Goal: Information Seeking & Learning: Compare options

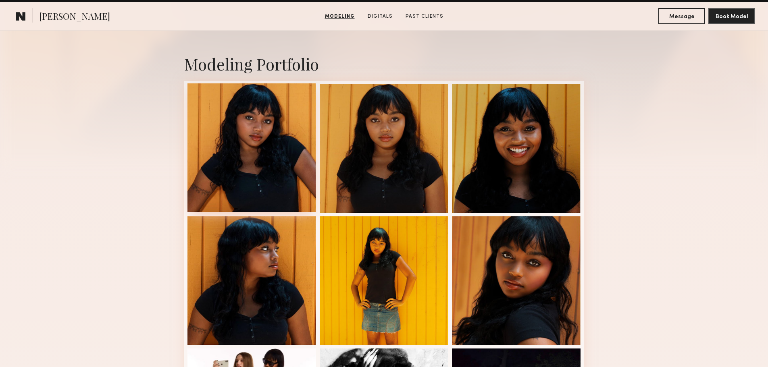
scroll to position [202, 0]
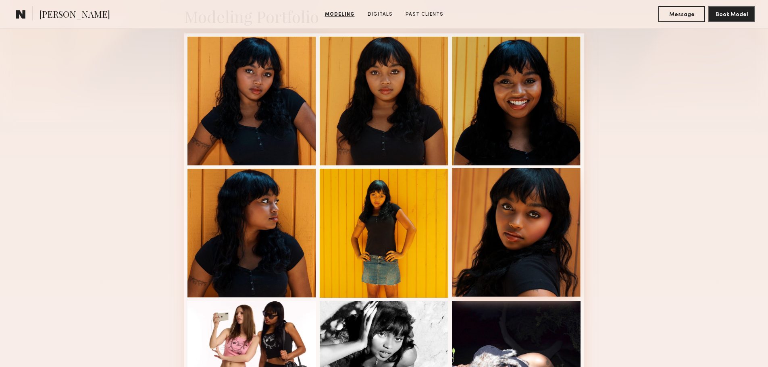
click at [539, 238] on div at bounding box center [516, 232] width 129 height 129
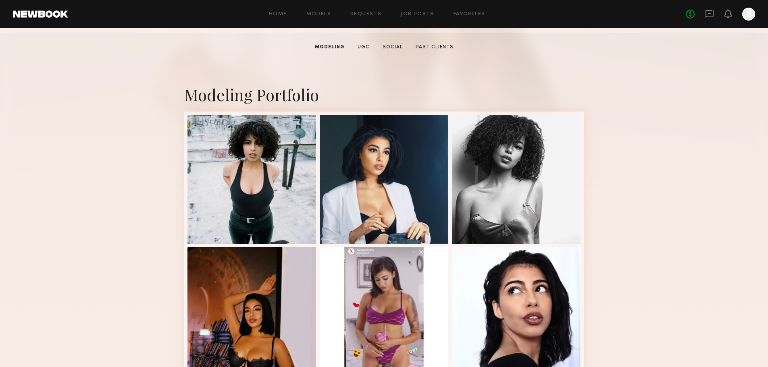
scroll to position [110, 0]
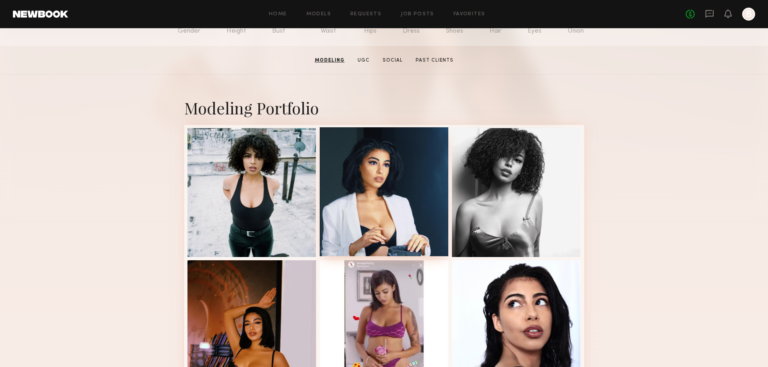
click at [394, 189] on div at bounding box center [384, 191] width 129 height 129
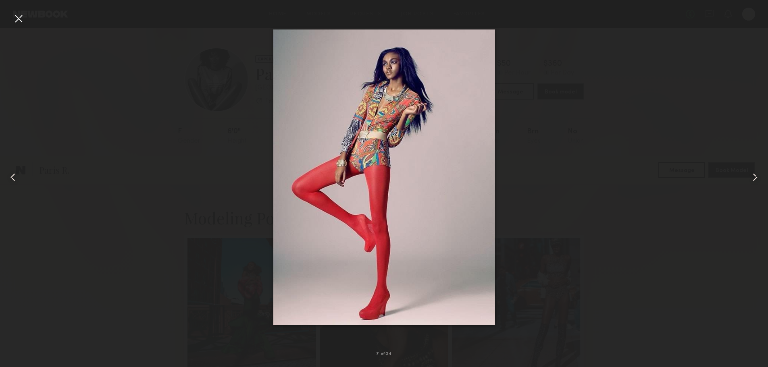
scroll to position [1089, 0]
drag, startPoint x: 23, startPoint y: 19, endPoint x: 30, endPoint y: 23, distance: 8.5
click at [23, 19] on div at bounding box center [18, 18] width 13 height 13
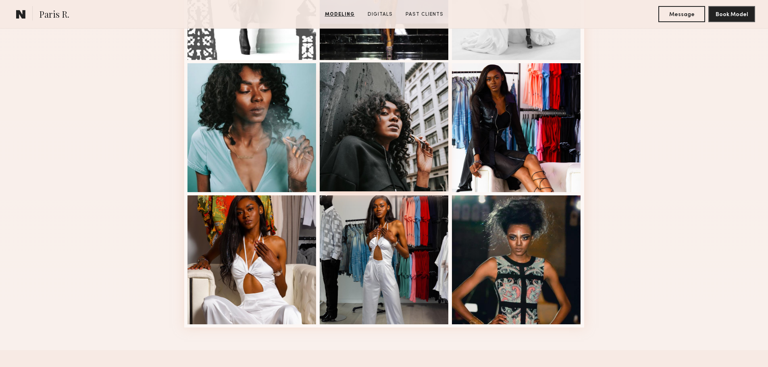
scroll to position [1048, 0]
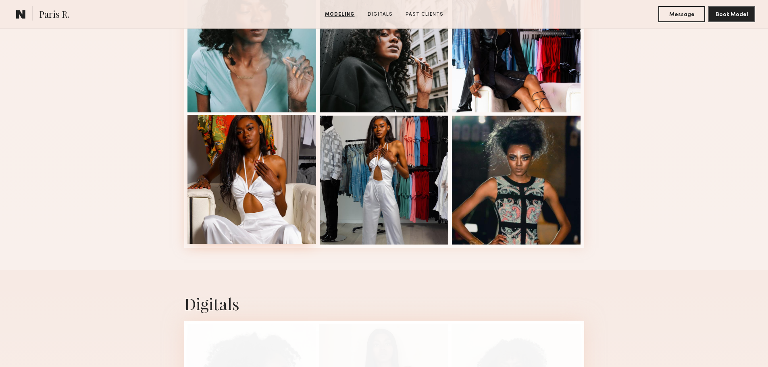
click at [271, 162] on div at bounding box center [251, 179] width 129 height 129
